Goal: Navigation & Orientation: Find specific page/section

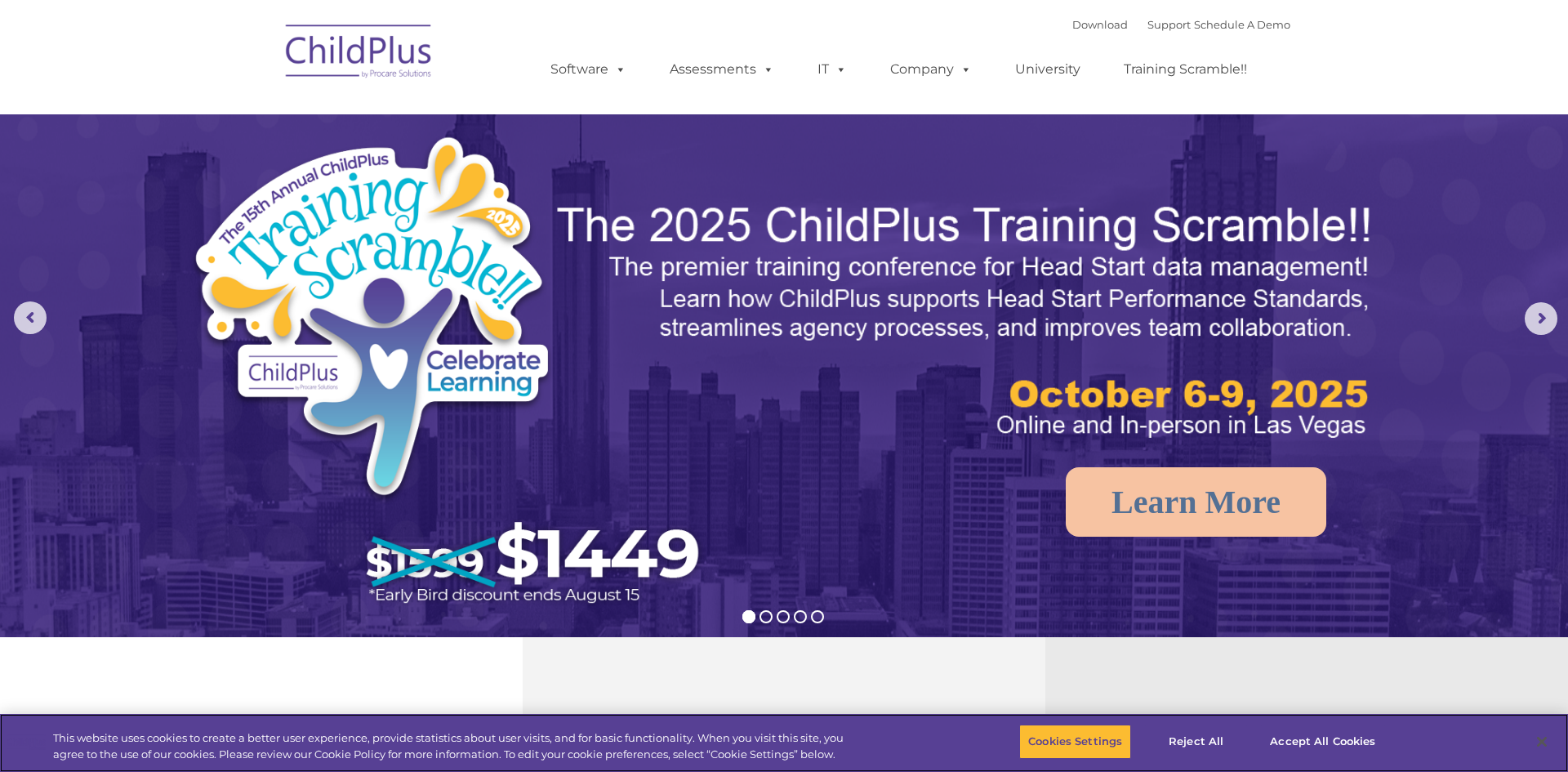
select select "MEDIUM"
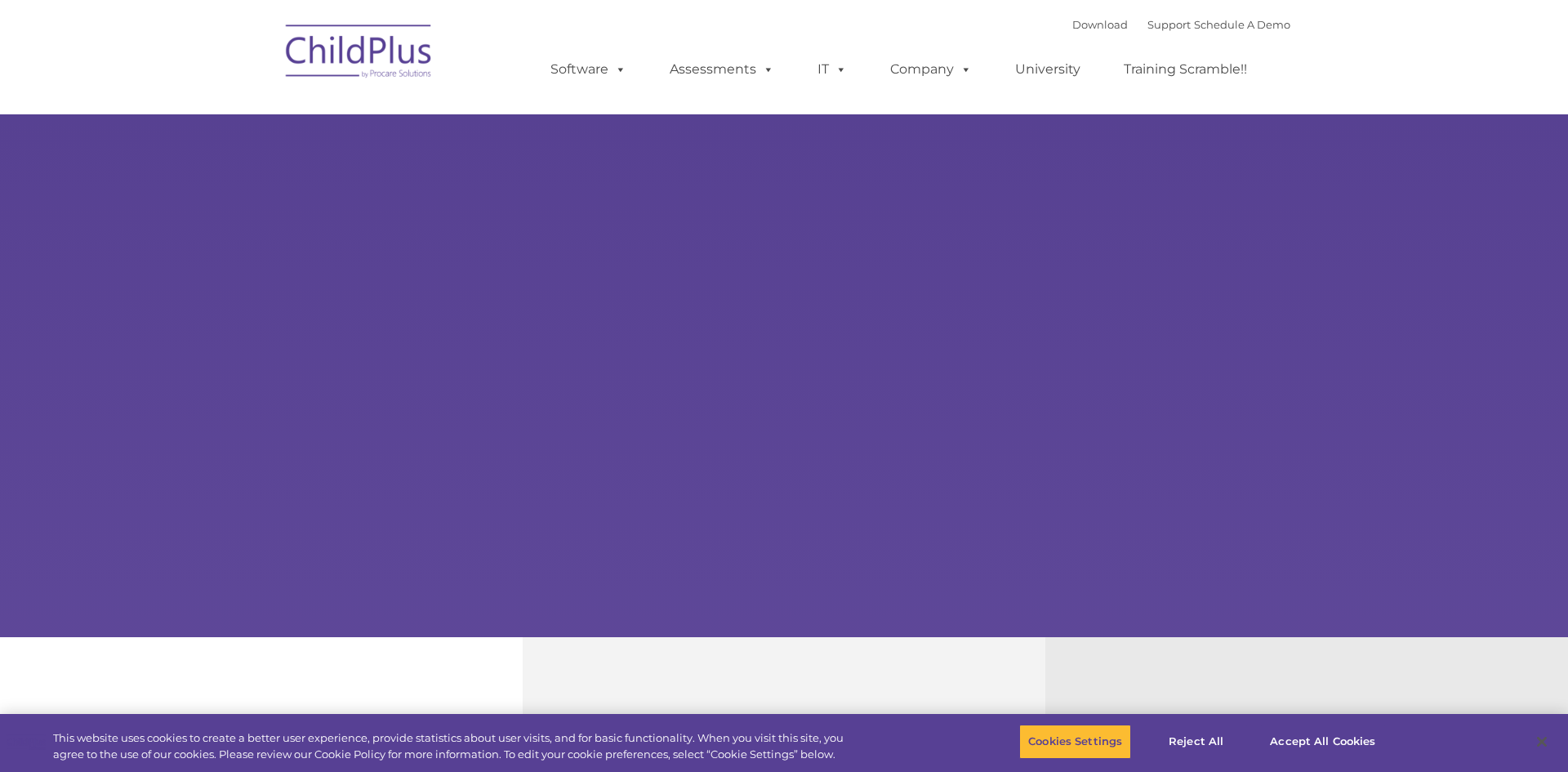
type input ""
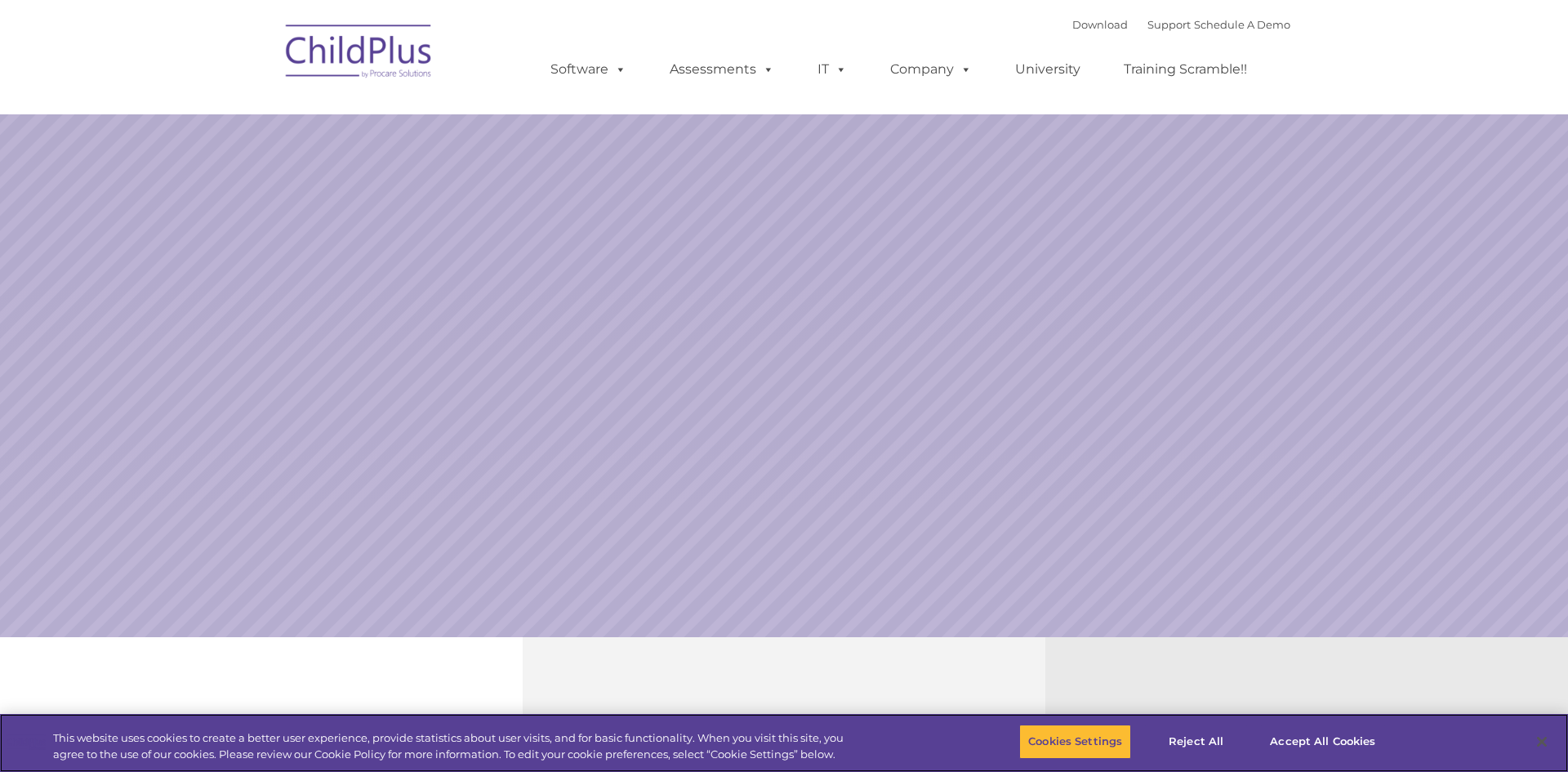
select select "MEDIUM"
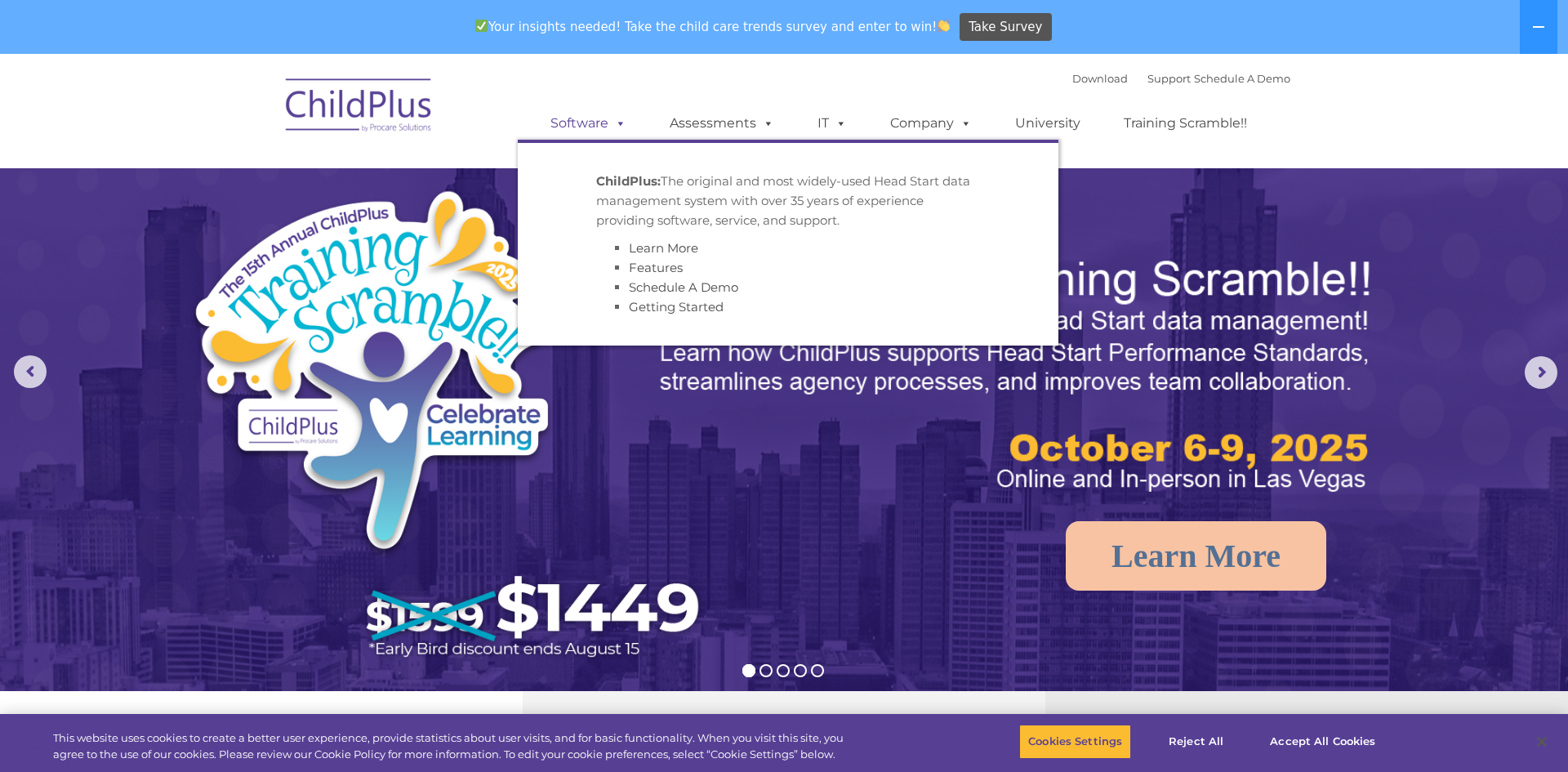
click at [601, 120] on link "Software" at bounding box center [588, 124] width 109 height 33
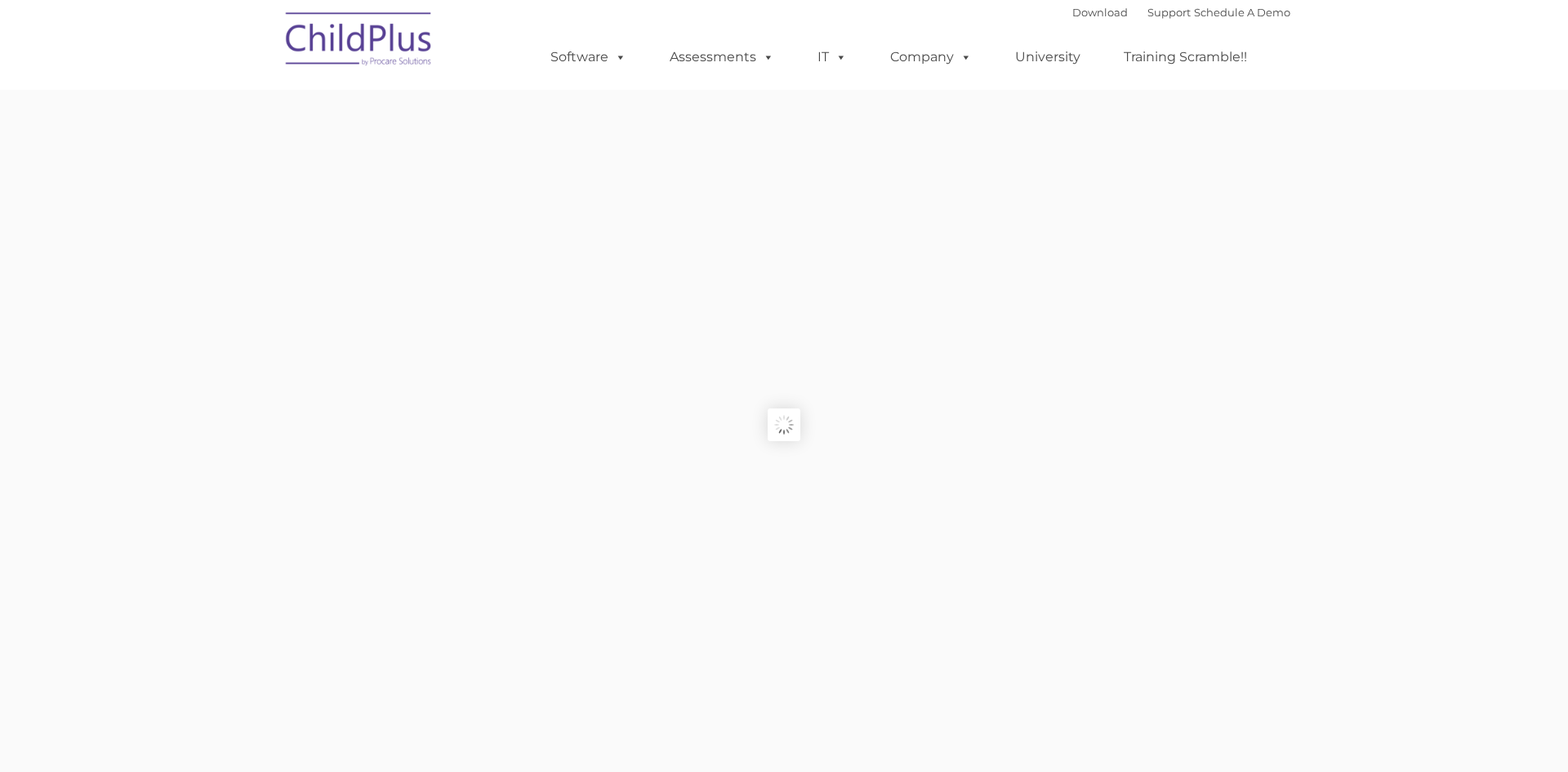
type input ""
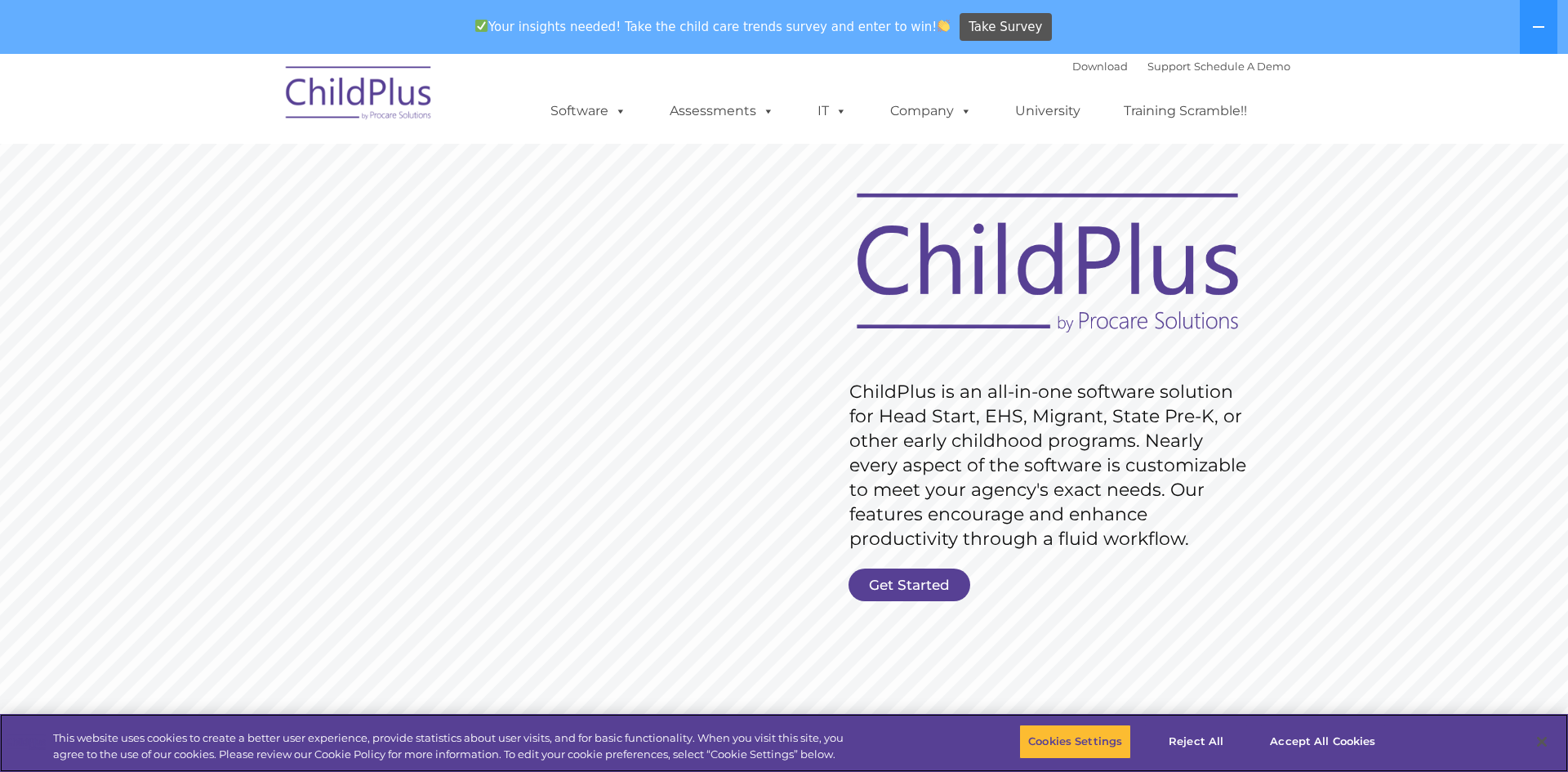
scroll to position [95, 0]
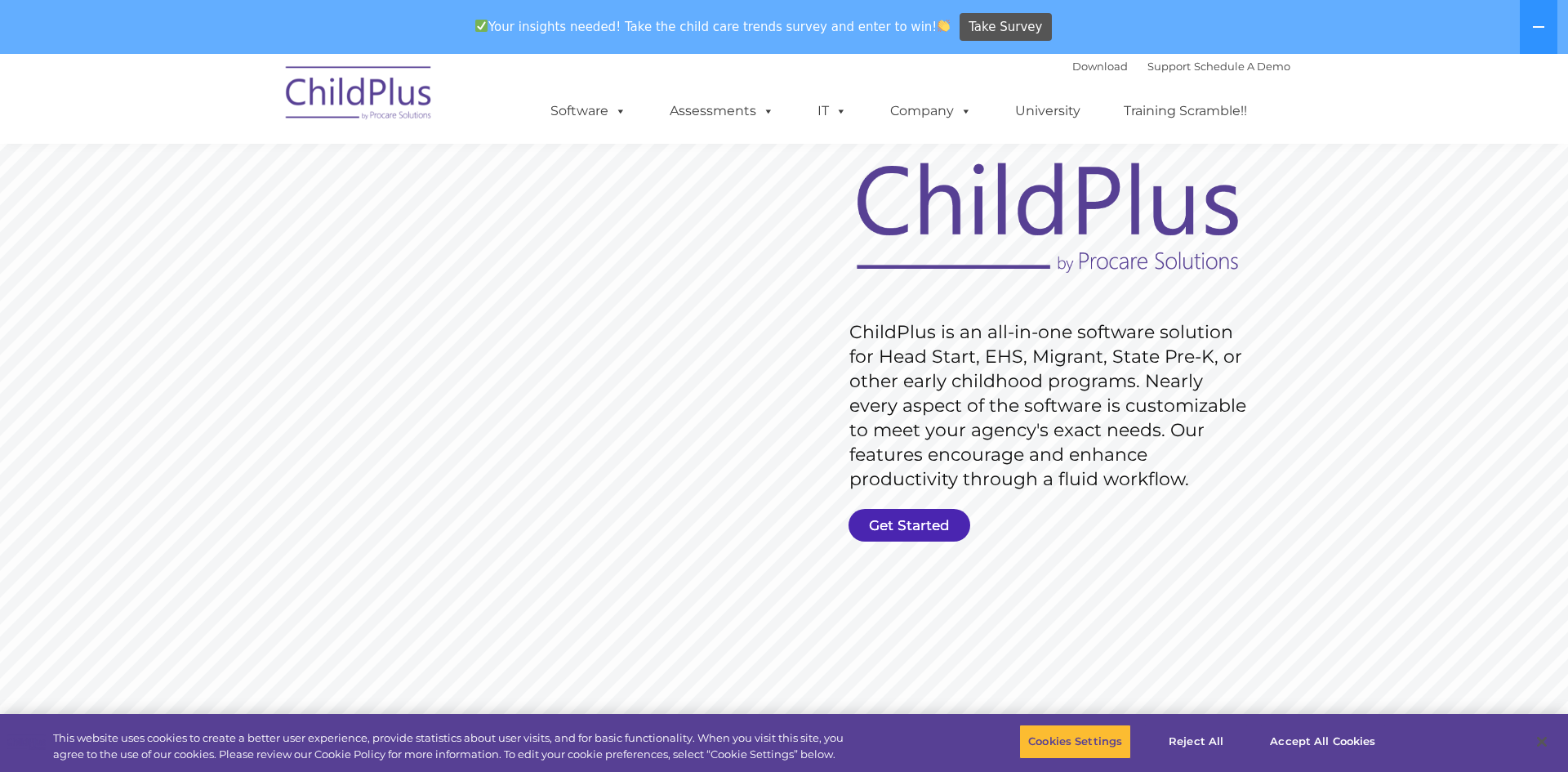
click at [881, 533] on link "Get Started" at bounding box center [909, 526] width 122 height 33
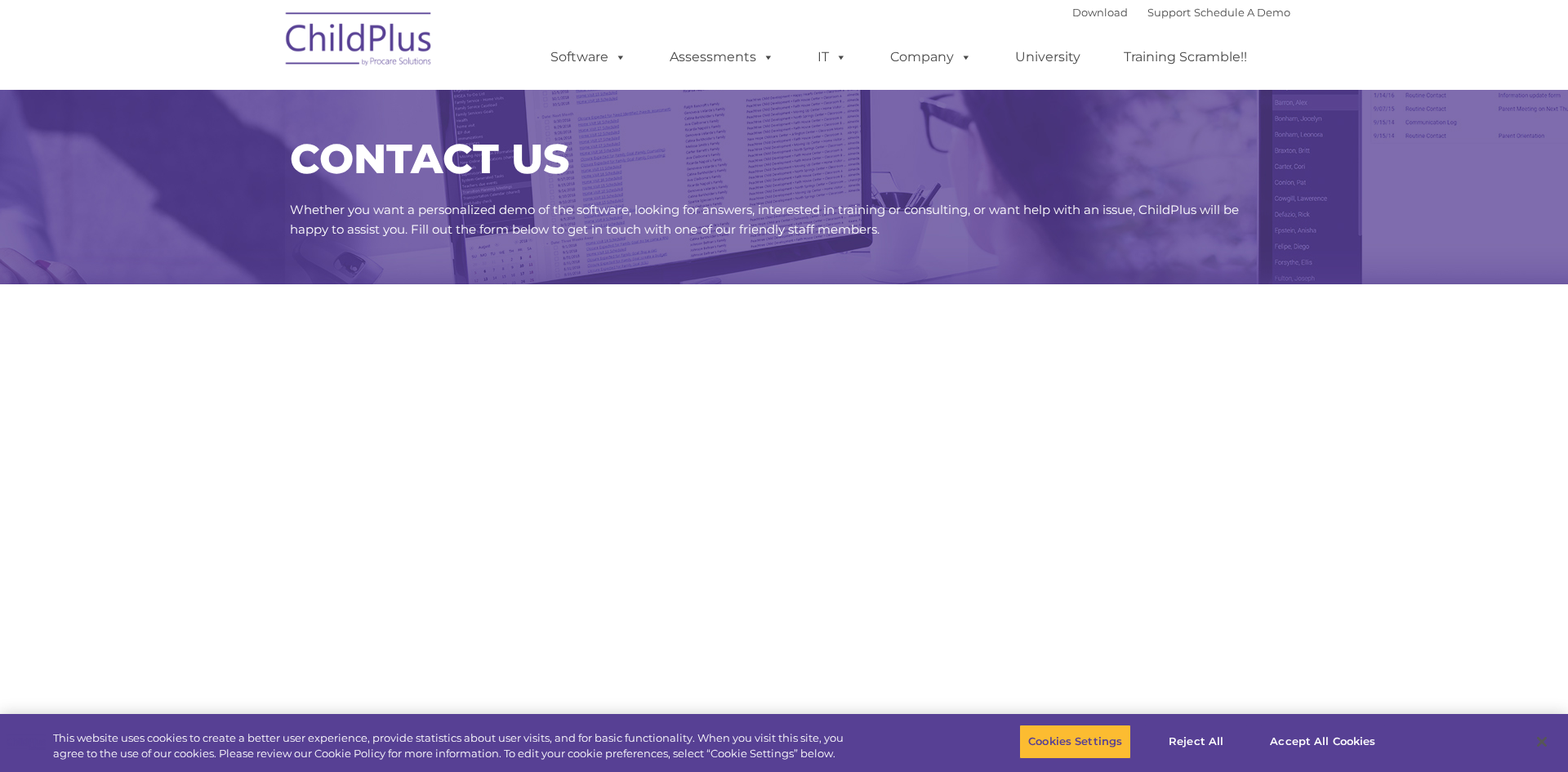
select select "MEDIUM"
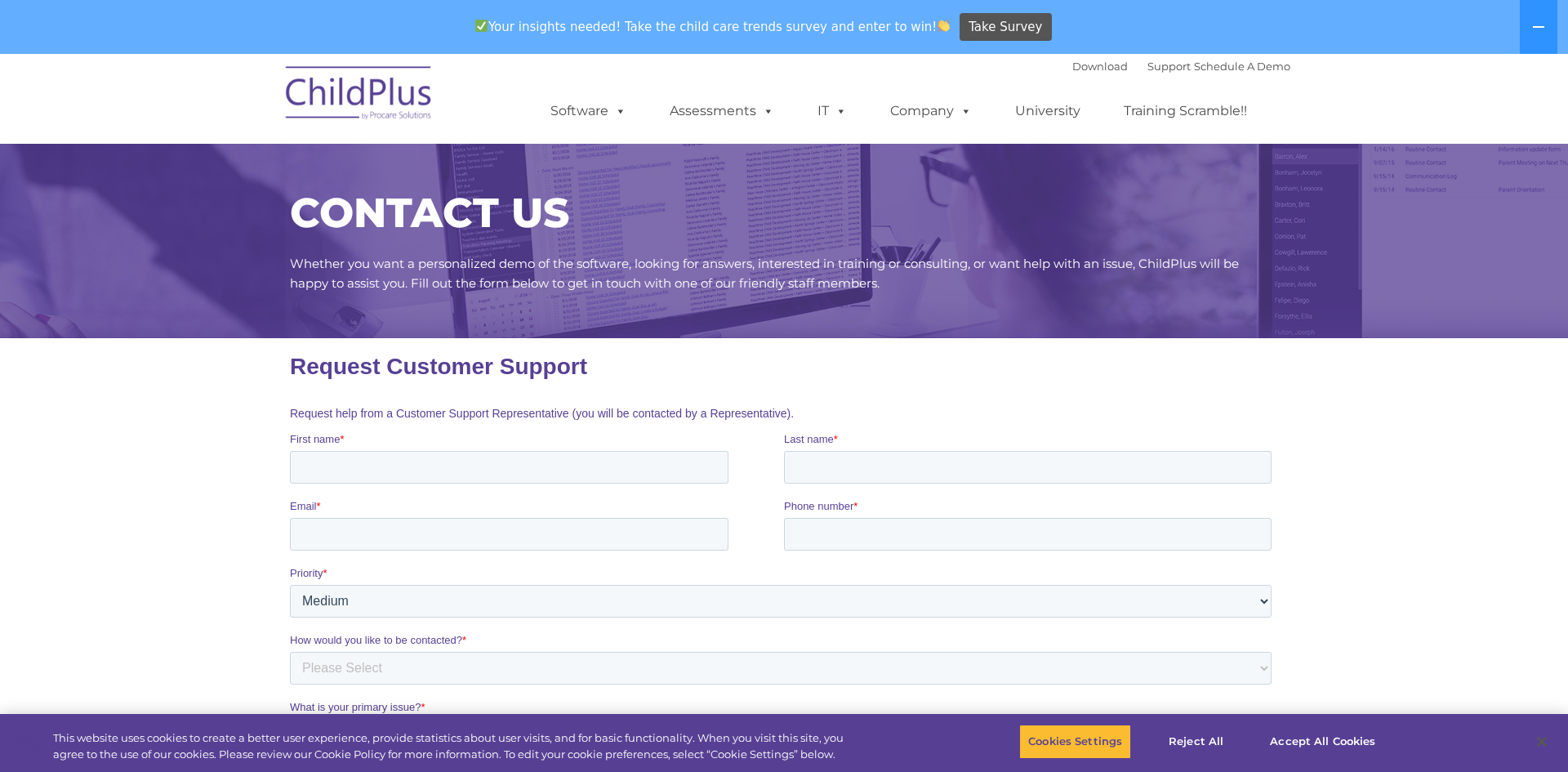
click at [377, 103] on img at bounding box center [359, 96] width 164 height 82
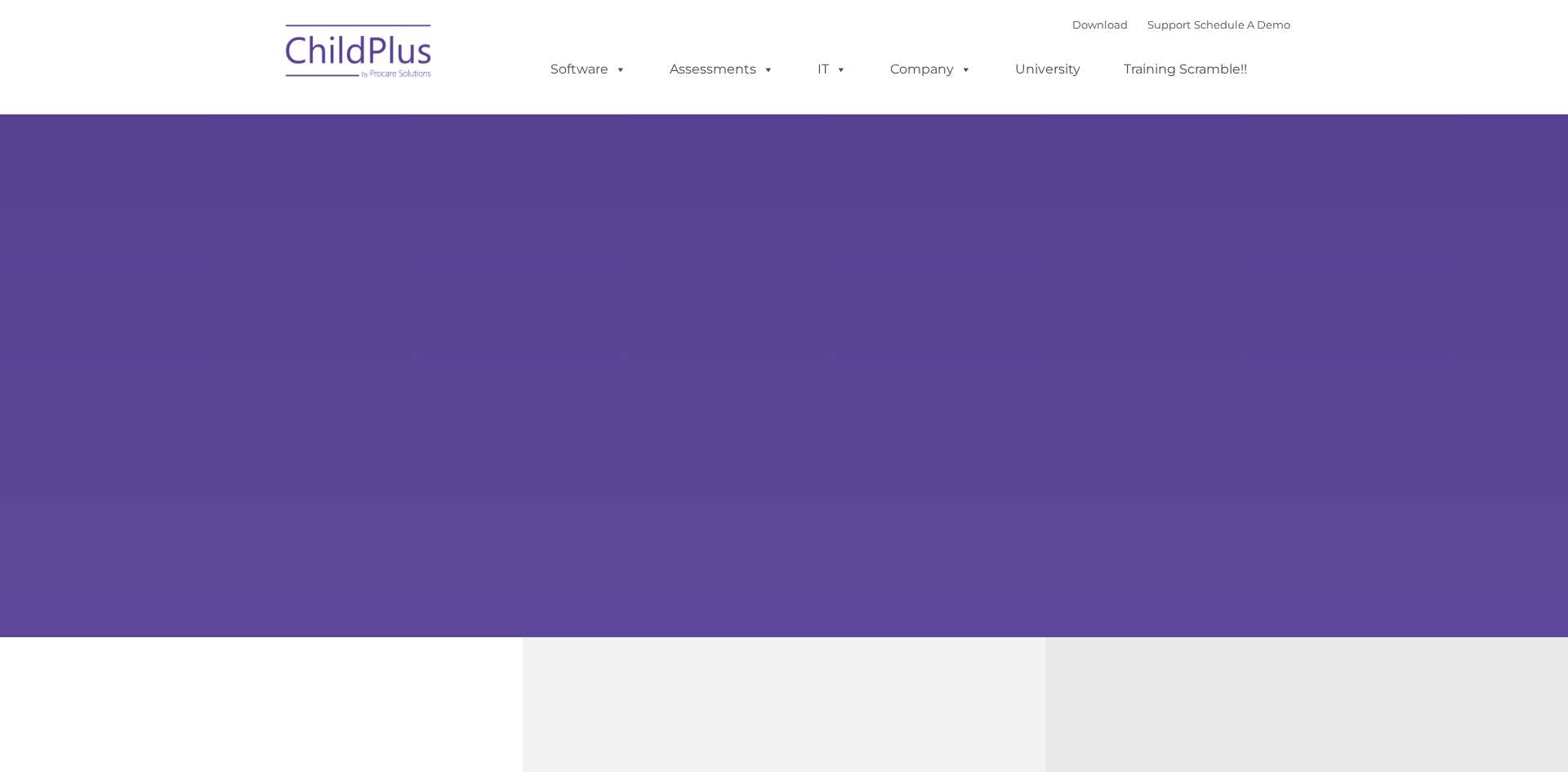
type input ""
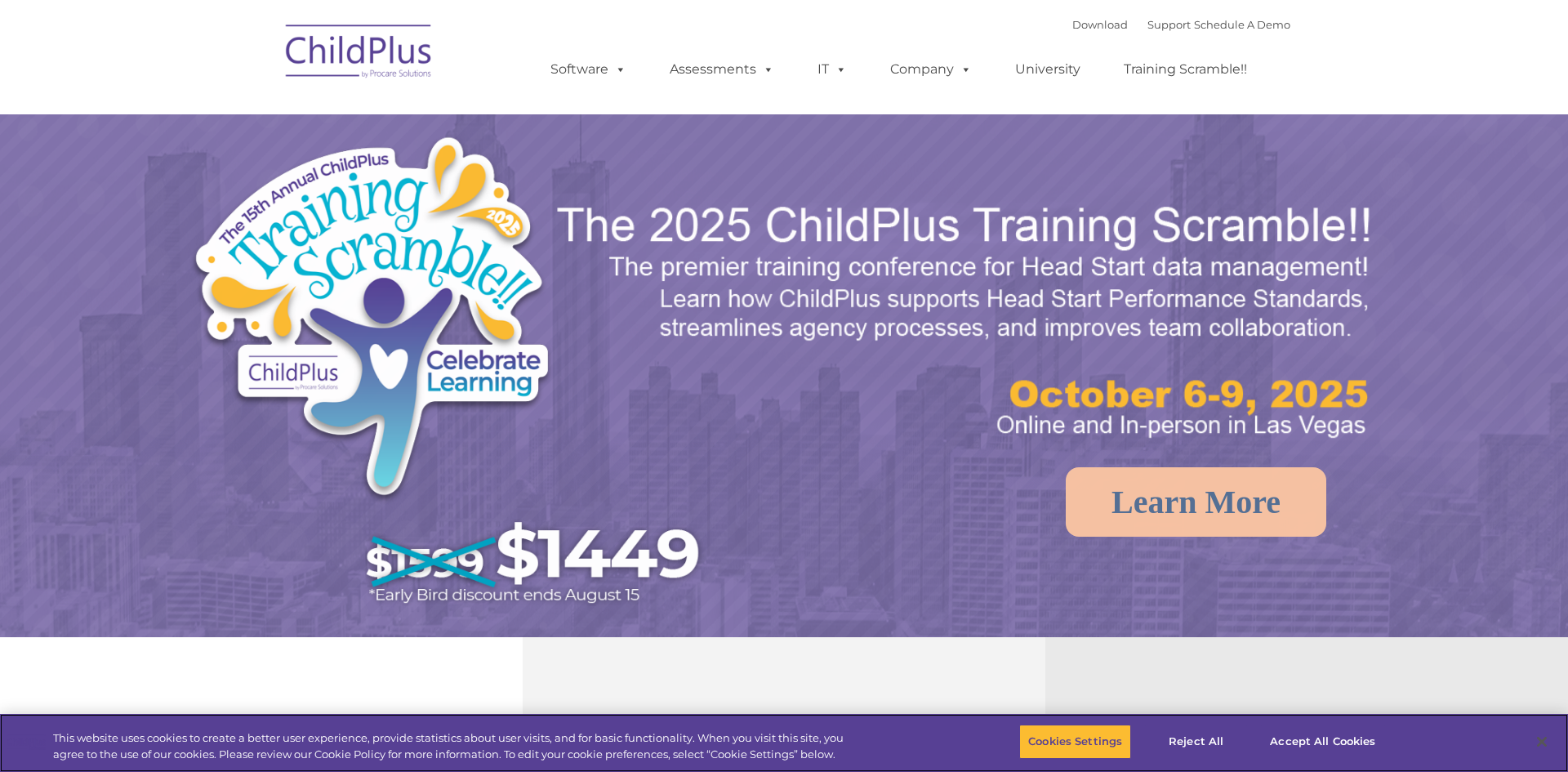
select select "MEDIUM"
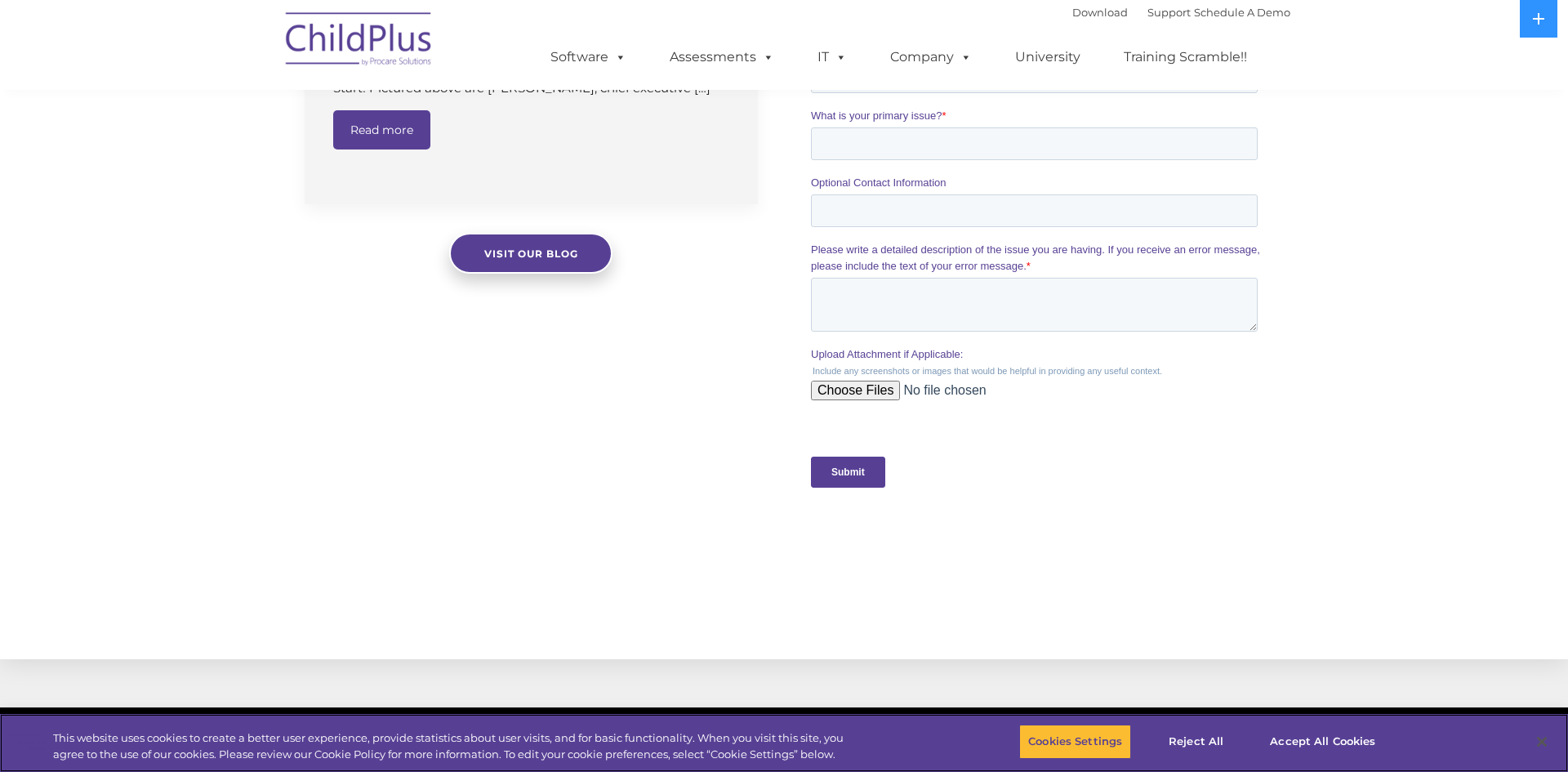
scroll to position [1567, 0]
